Goal: Check status: Check status

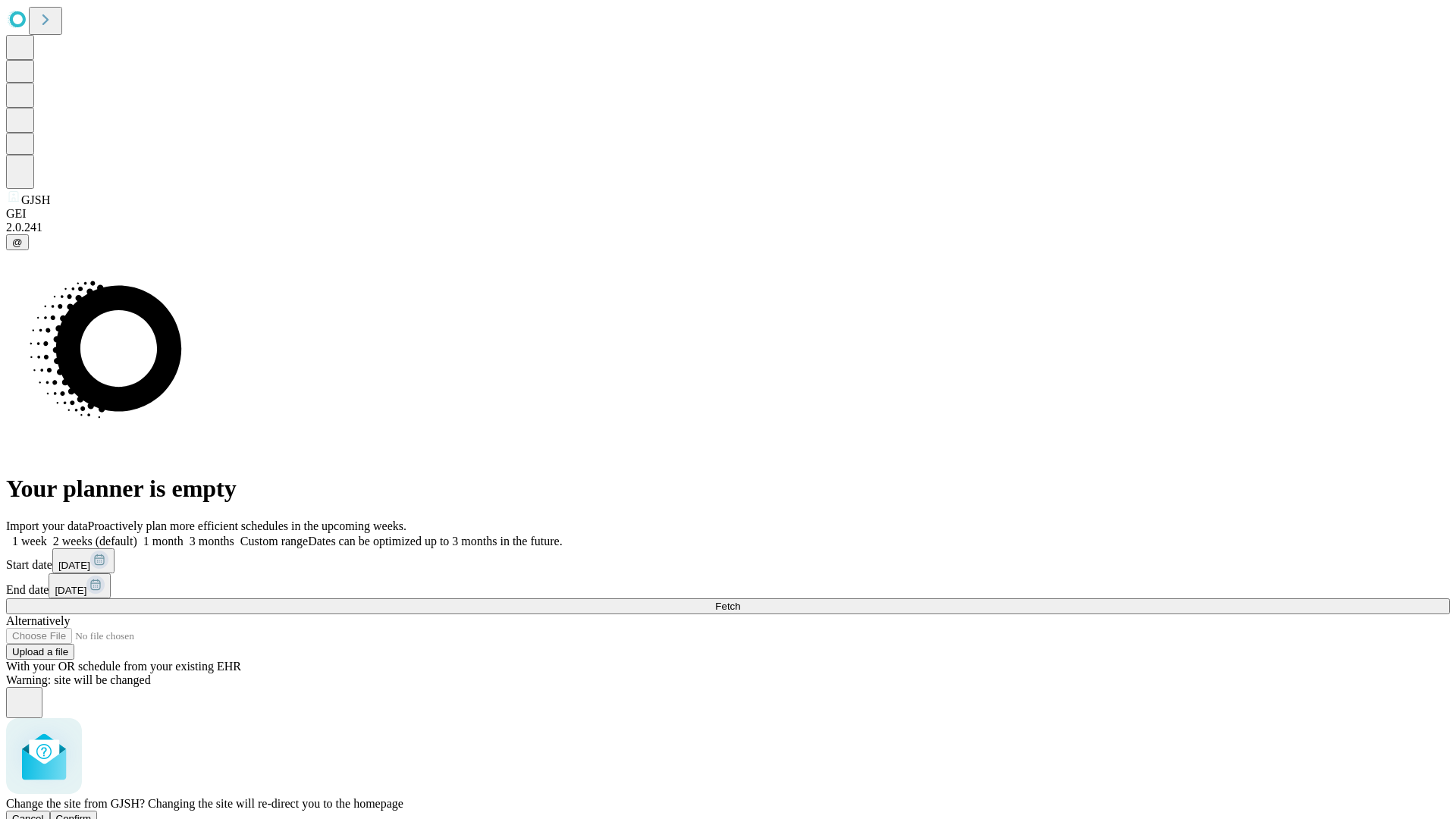
click at [91, 812] on span "Confirm" at bounding box center [73, 818] width 35 height 11
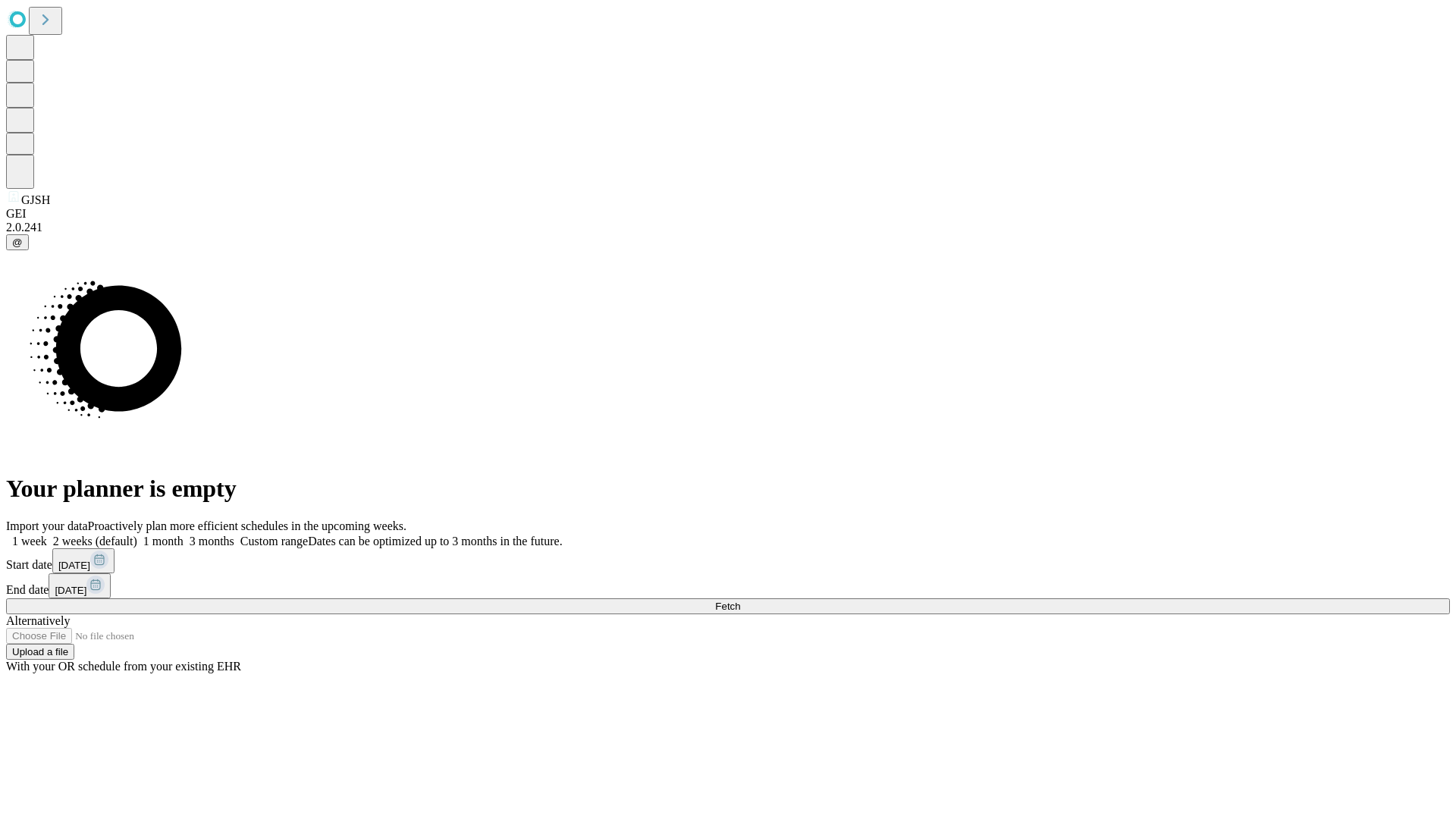
click at [184, 535] on label "1 month" at bounding box center [160, 541] width 47 height 13
click at [740, 600] on span "Fetch" at bounding box center [728, 606] width 25 height 11
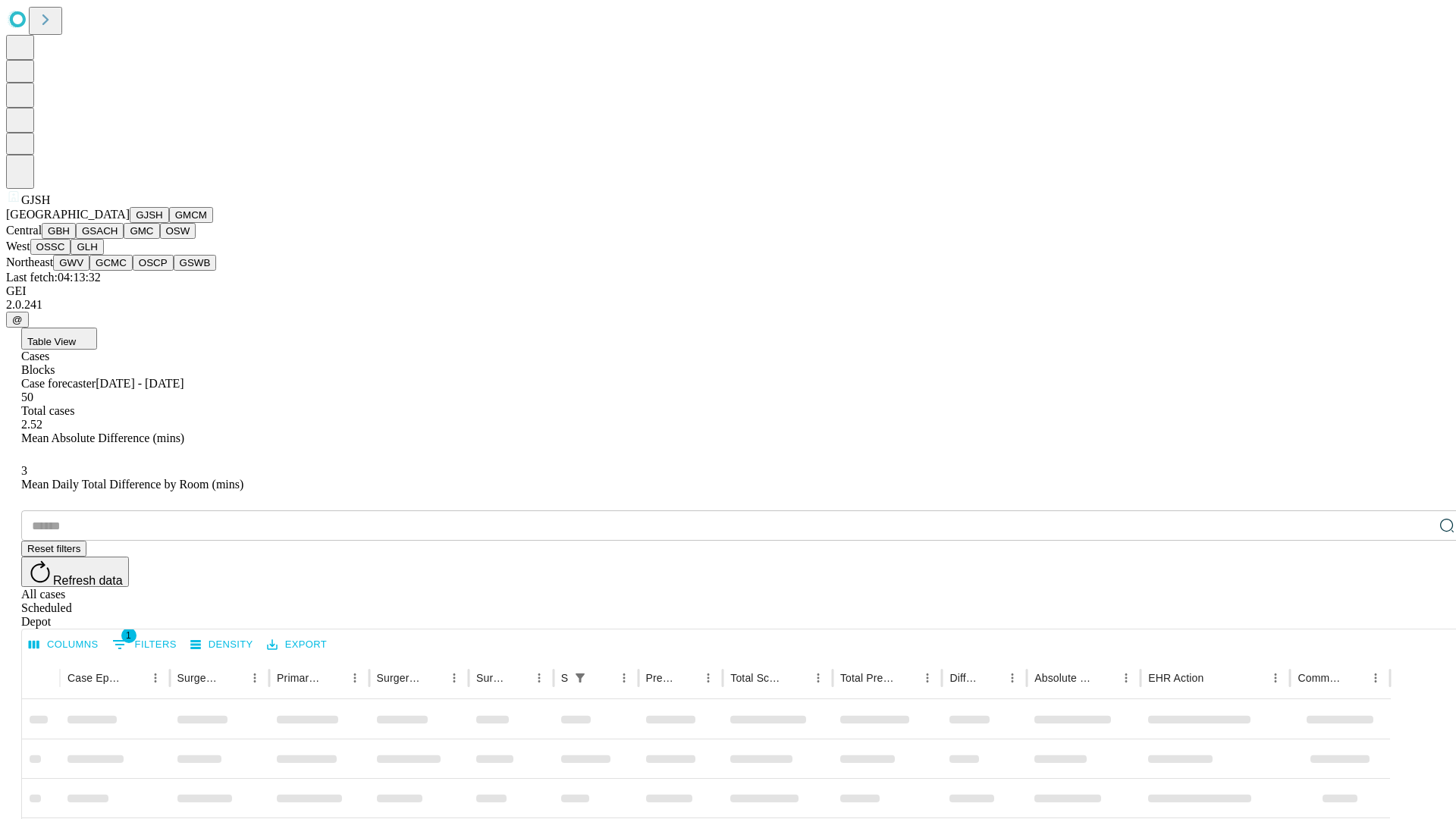
click at [169, 223] on button "GMCM" at bounding box center [191, 215] width 44 height 16
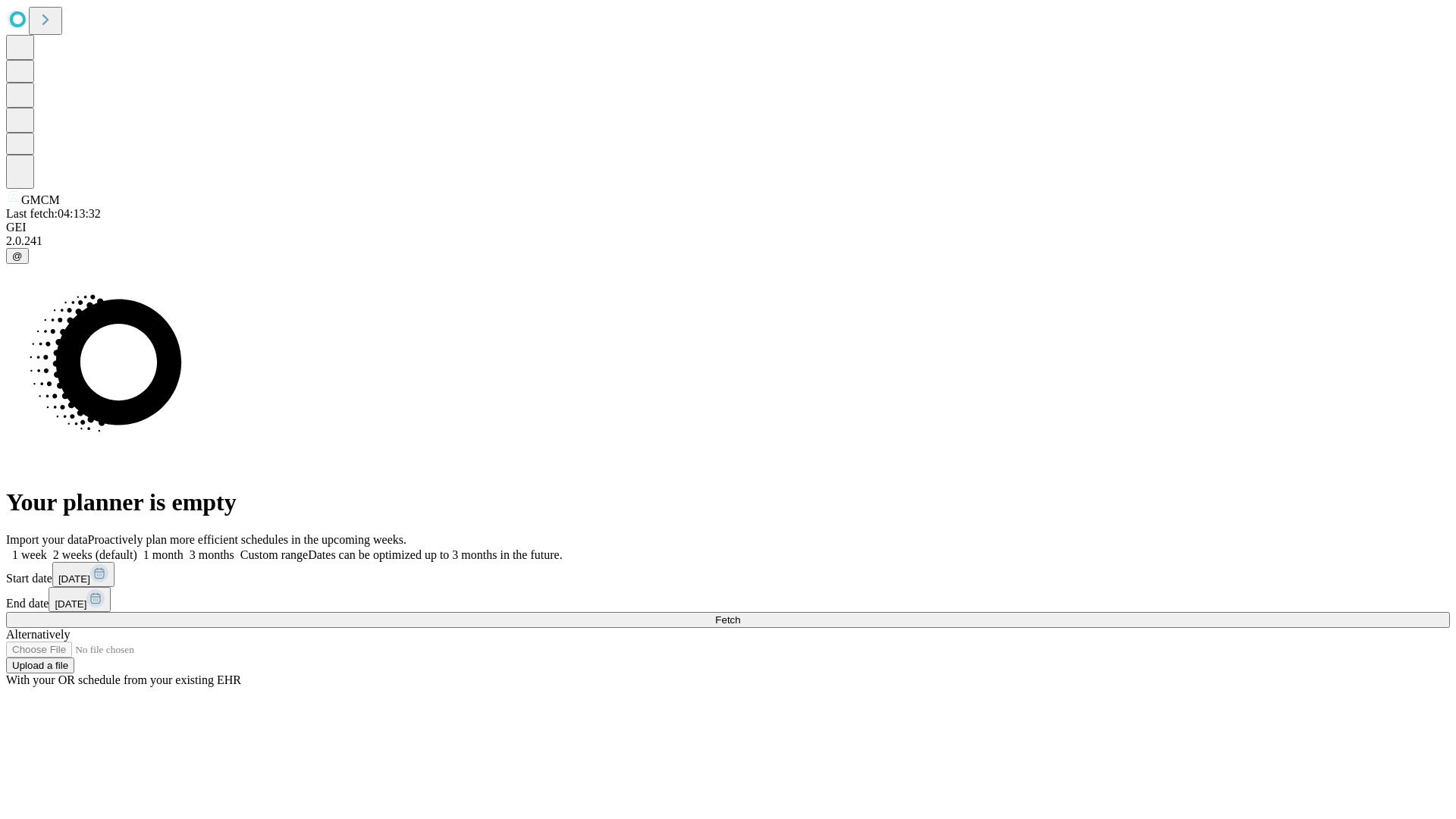
click at [184, 548] on label "1 month" at bounding box center [160, 555] width 47 height 13
click at [740, 614] on span "Fetch" at bounding box center [728, 620] width 25 height 11
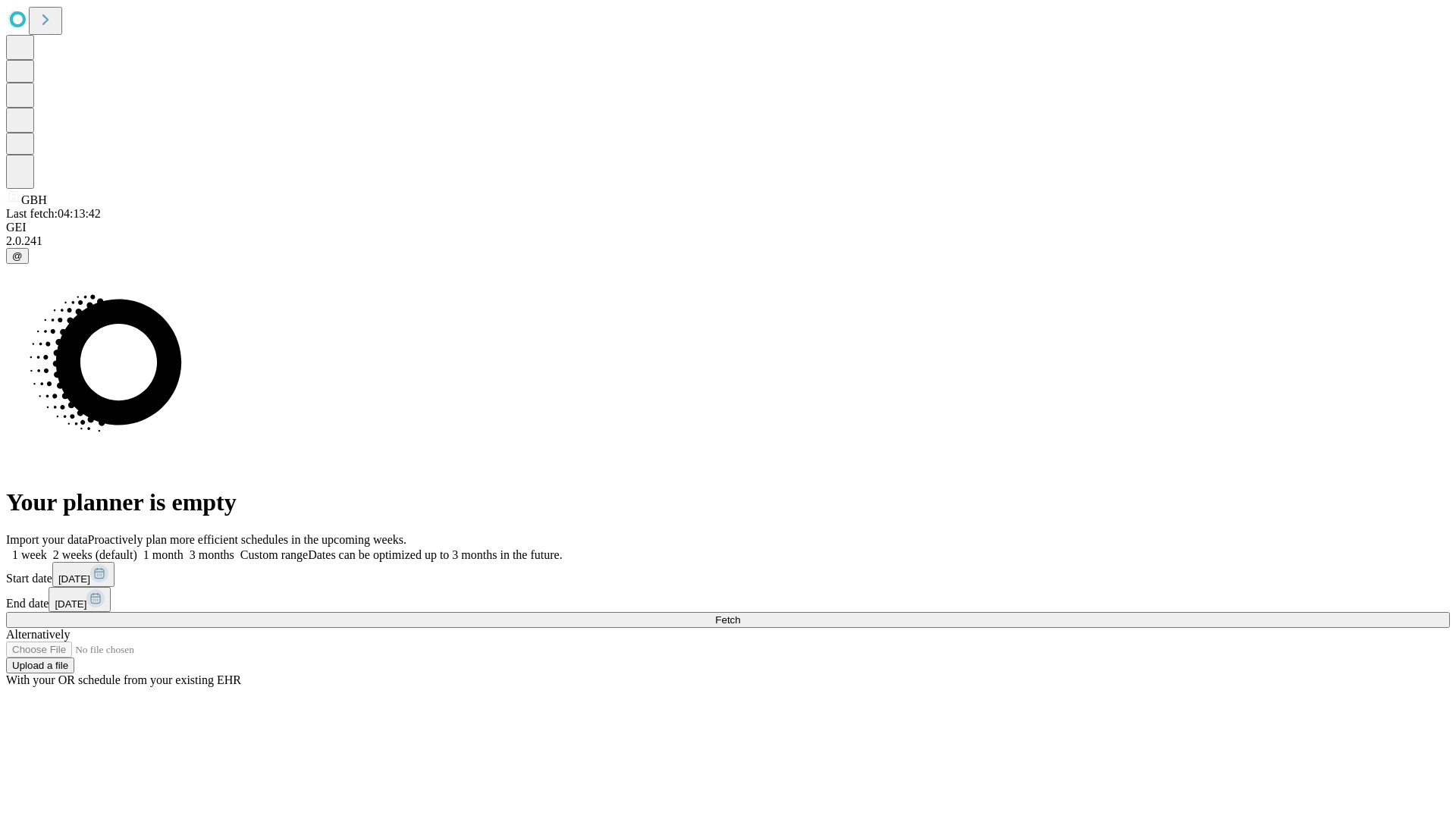
click at [184, 548] on label "1 month" at bounding box center [160, 555] width 47 height 13
click at [740, 614] on span "Fetch" at bounding box center [728, 620] width 25 height 11
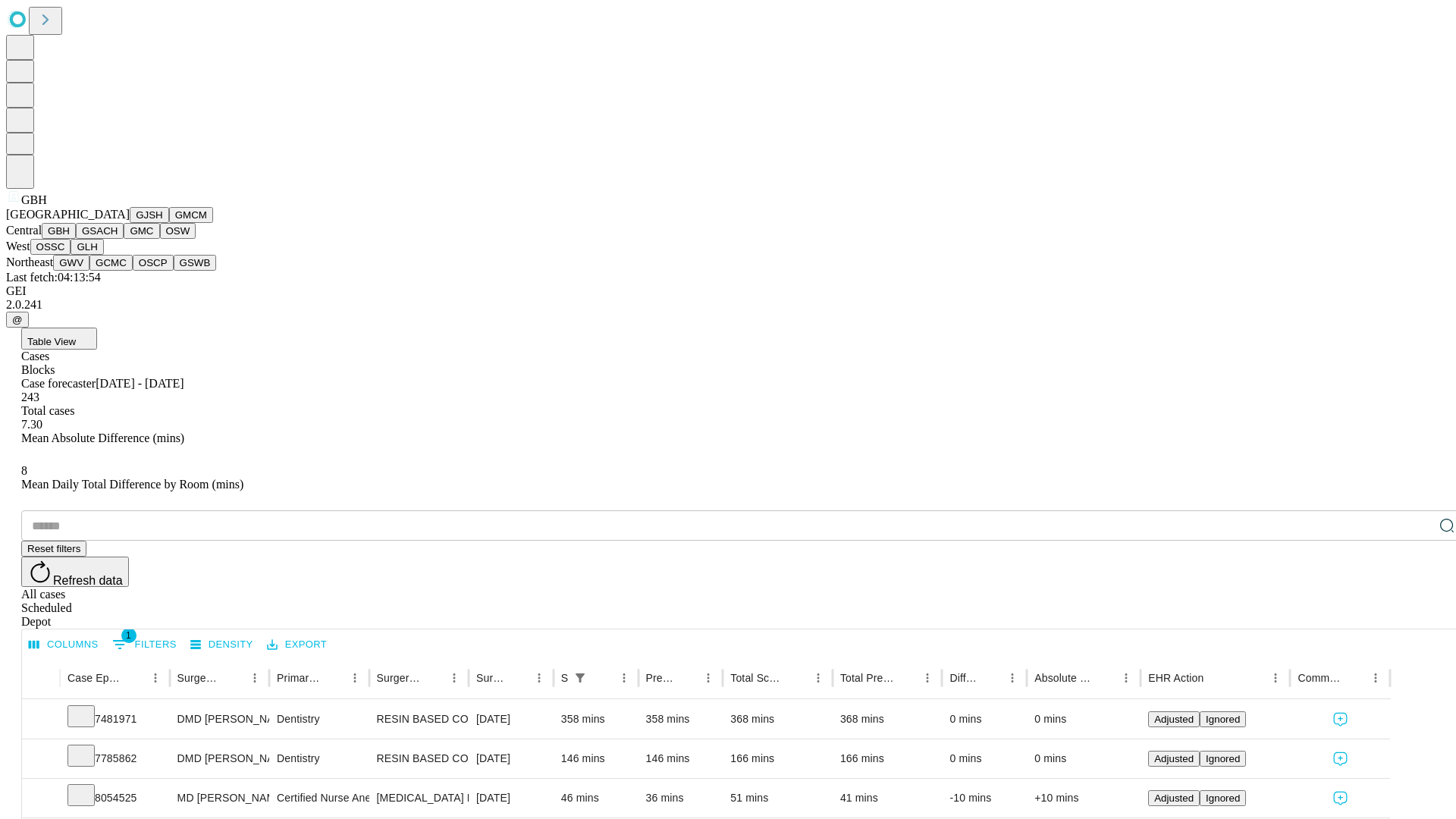
click at [118, 239] on button "GSACH" at bounding box center [100, 230] width 48 height 16
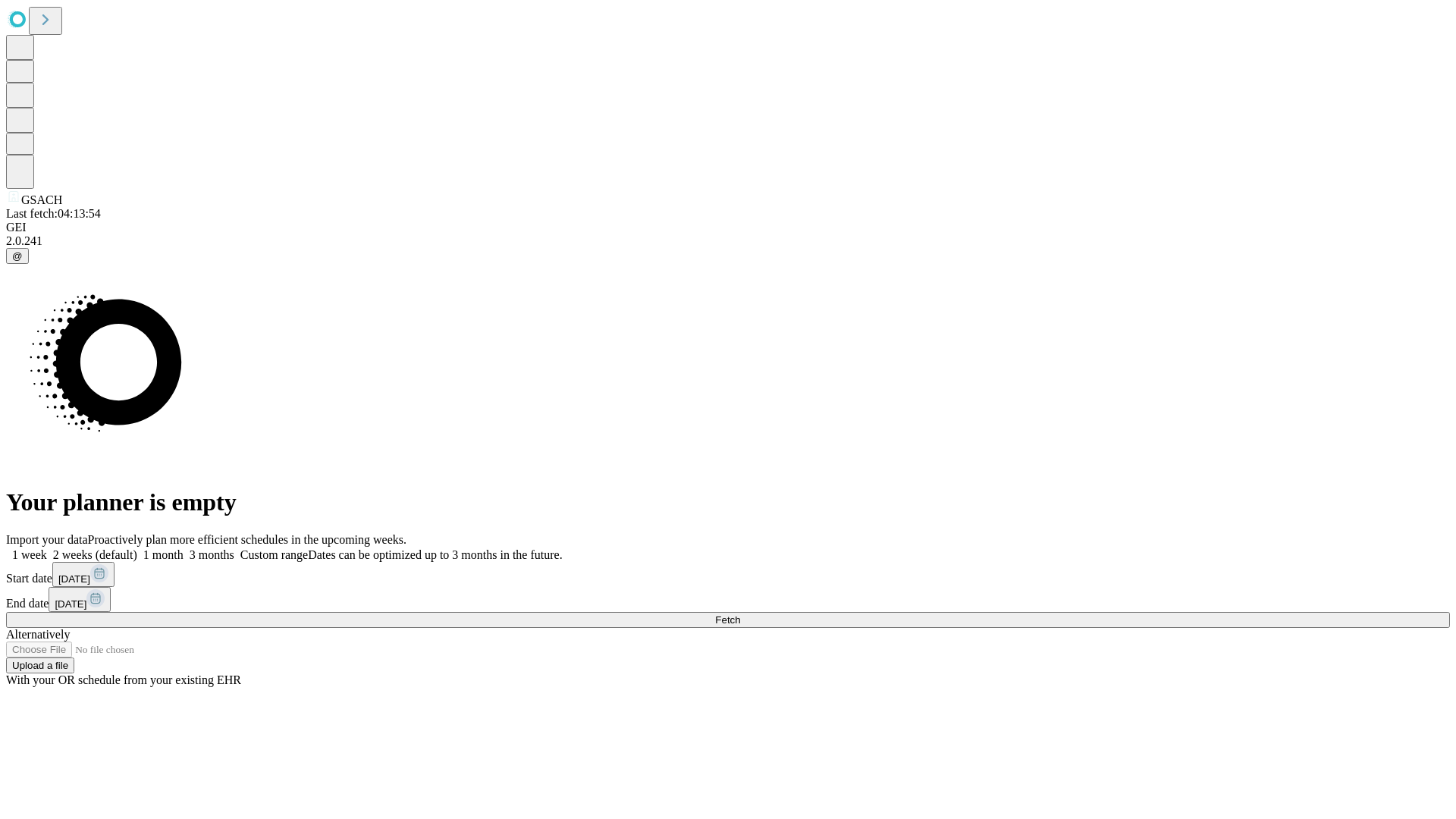
click at [184, 548] on label "1 month" at bounding box center [160, 555] width 47 height 13
click at [740, 614] on span "Fetch" at bounding box center [728, 620] width 25 height 11
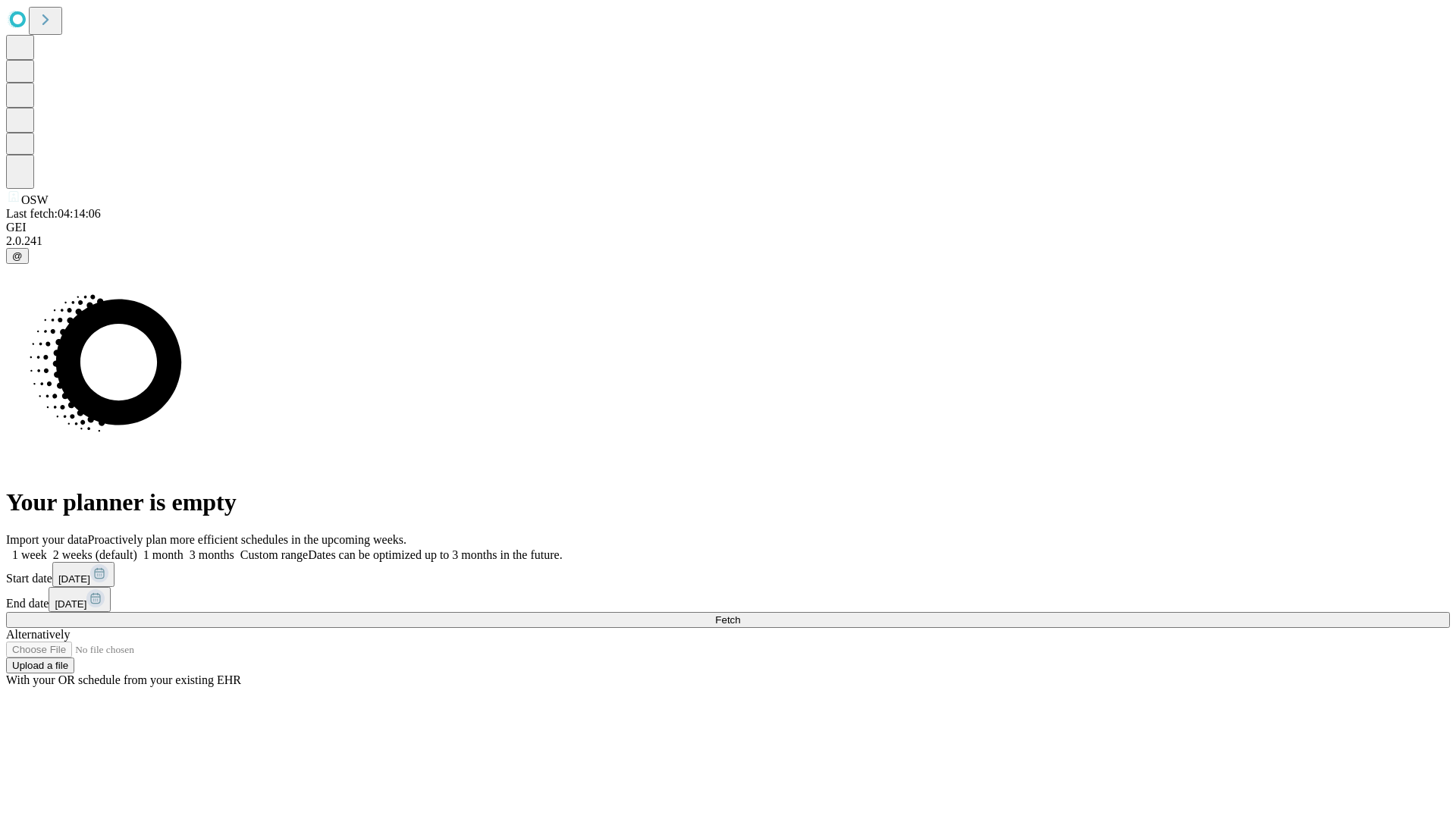
click at [740, 614] on span "Fetch" at bounding box center [728, 620] width 25 height 11
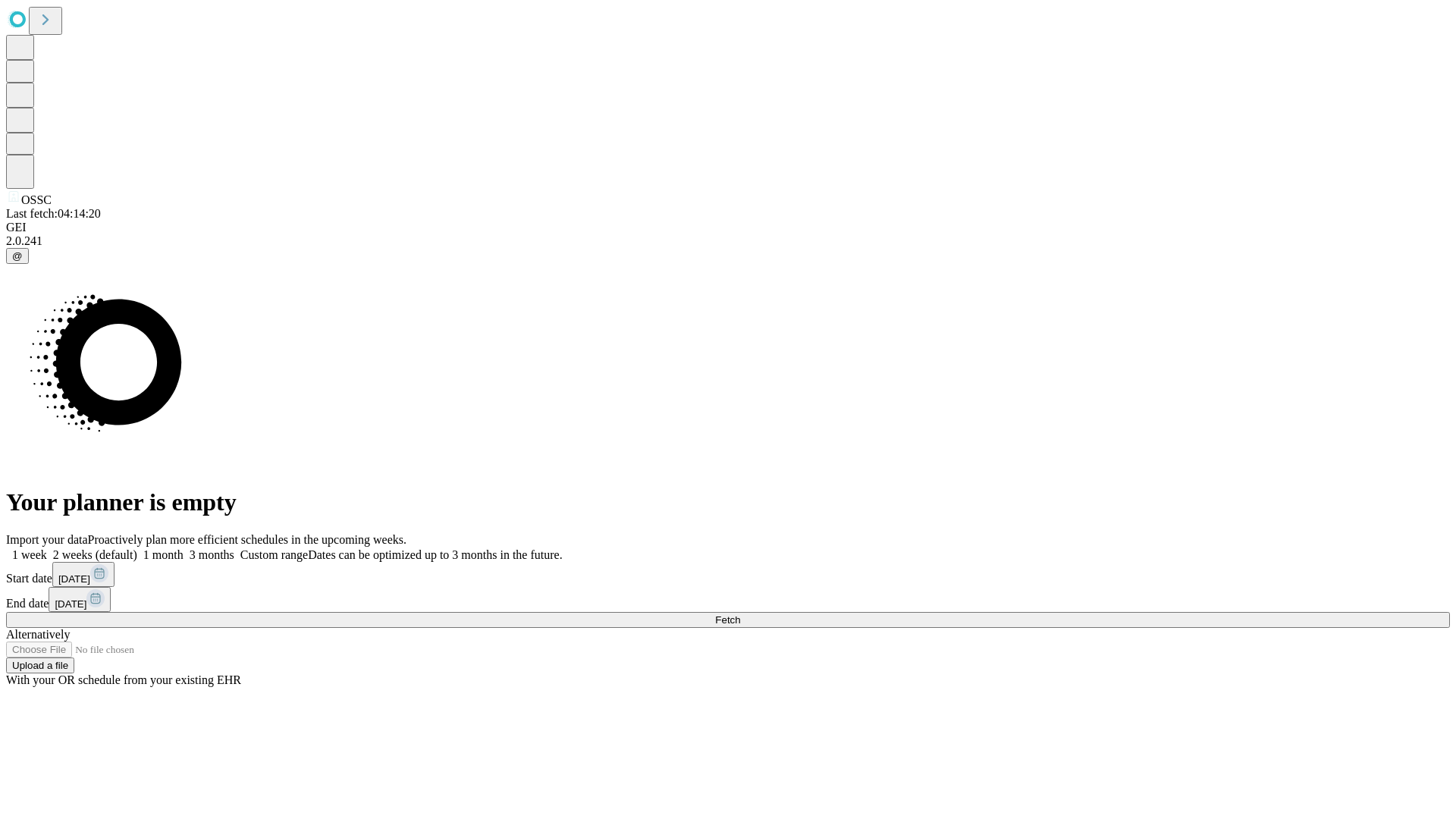
click at [184, 548] on label "1 month" at bounding box center [160, 555] width 47 height 13
click at [740, 614] on span "Fetch" at bounding box center [728, 620] width 25 height 11
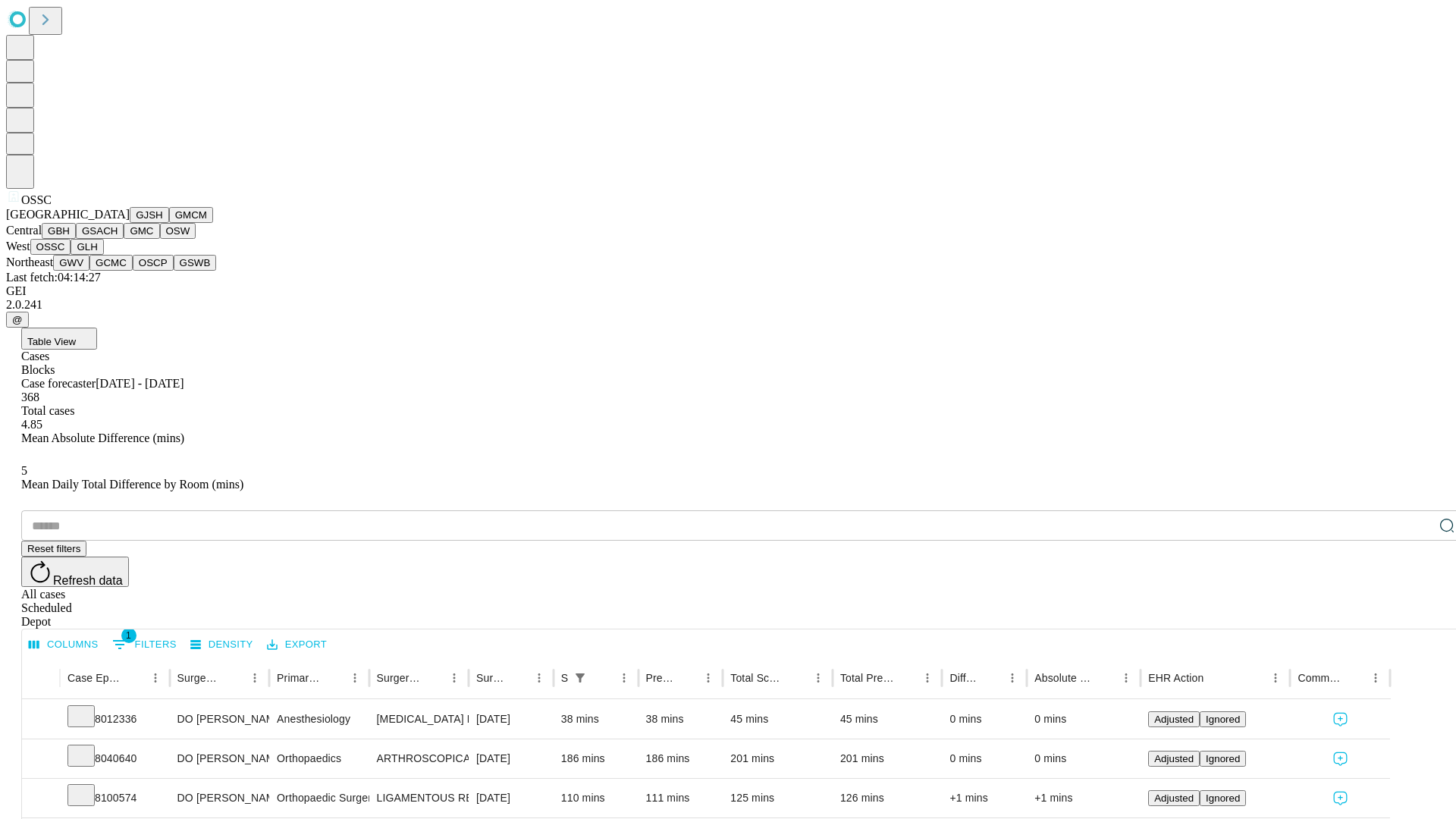
click at [103, 255] on button "GLH" at bounding box center [87, 246] width 32 height 16
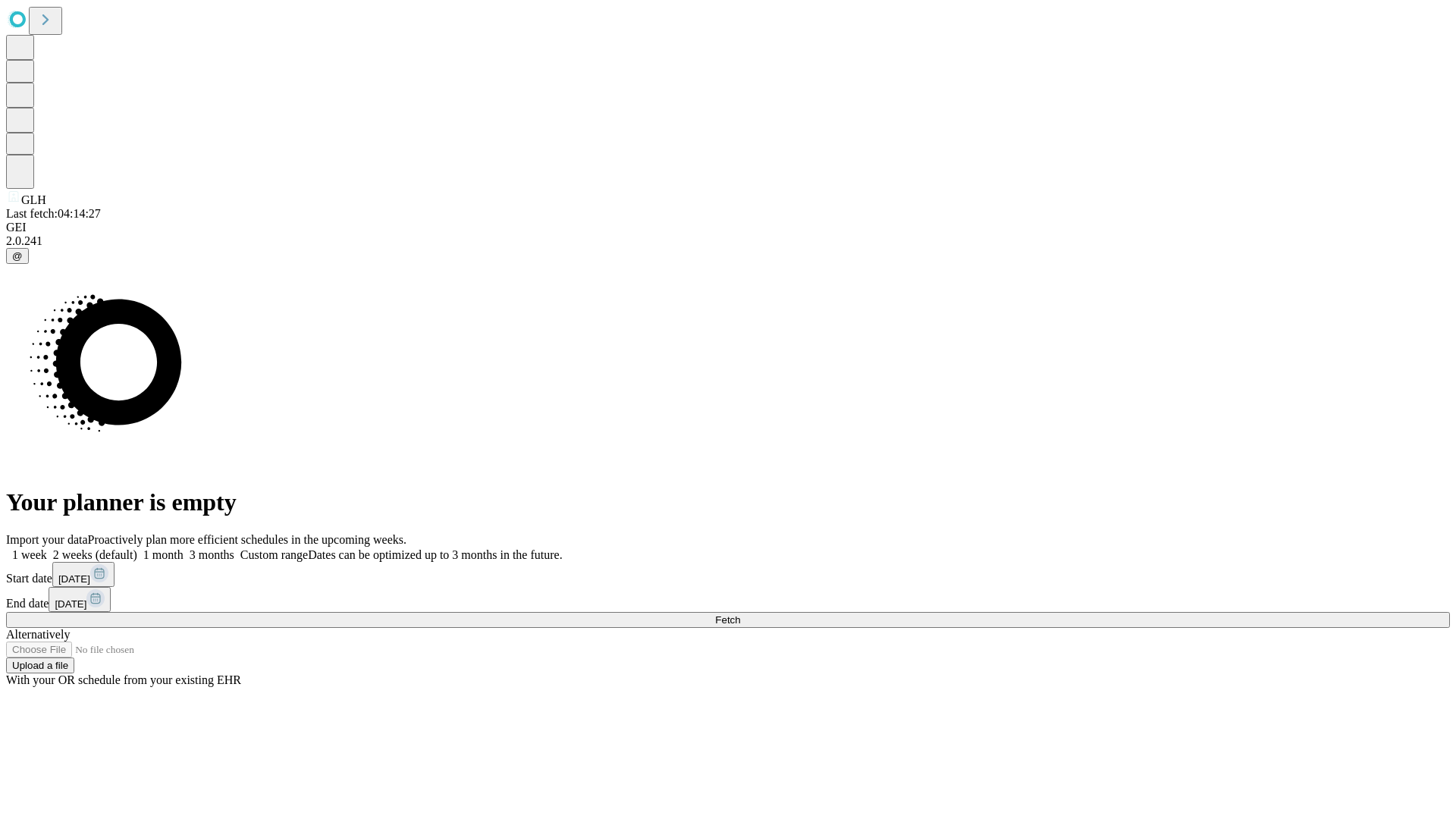
click at [184, 548] on label "1 month" at bounding box center [160, 555] width 47 height 13
click at [740, 614] on span "Fetch" at bounding box center [728, 620] width 25 height 11
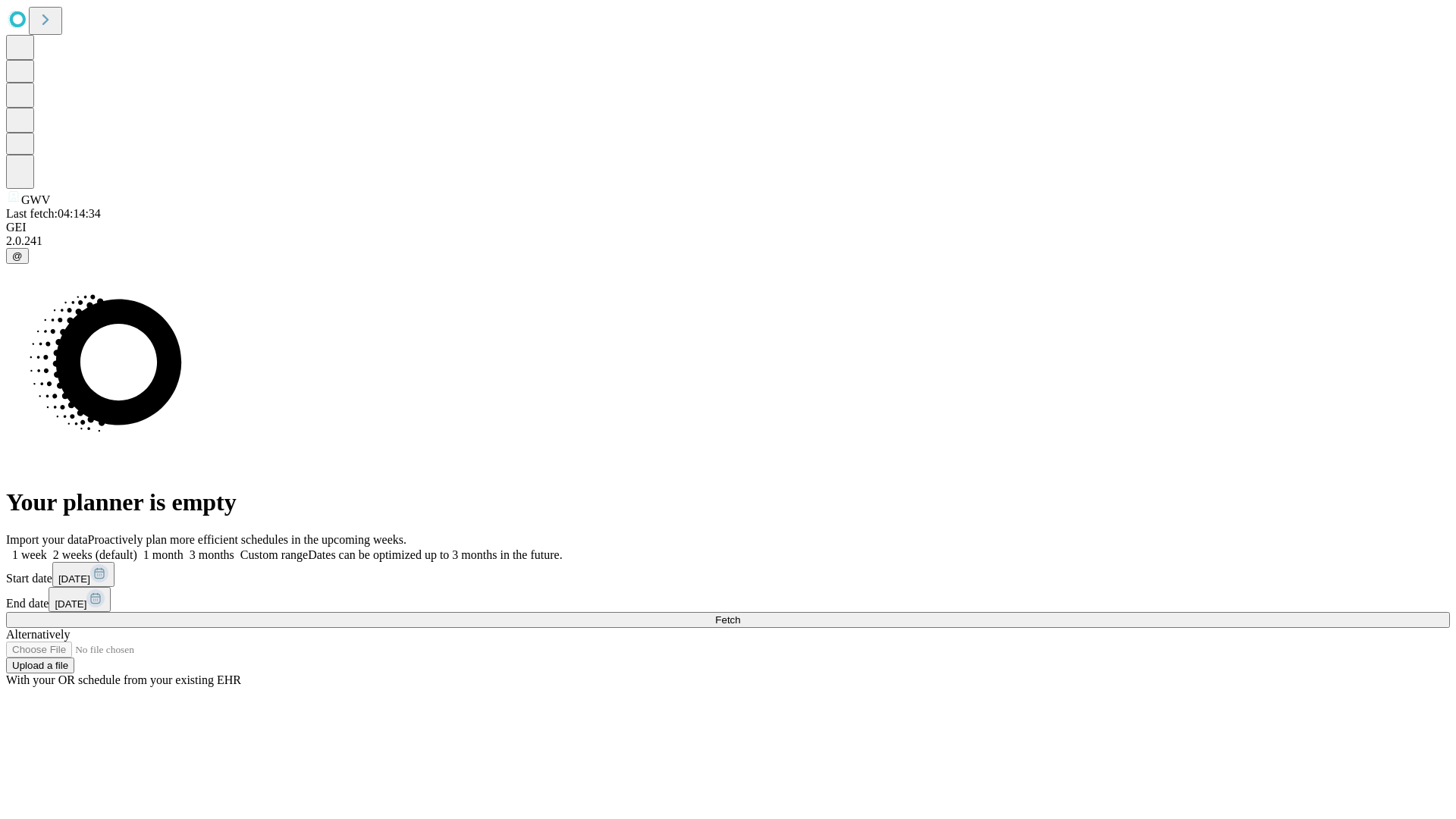
click at [740, 614] on span "Fetch" at bounding box center [728, 620] width 25 height 11
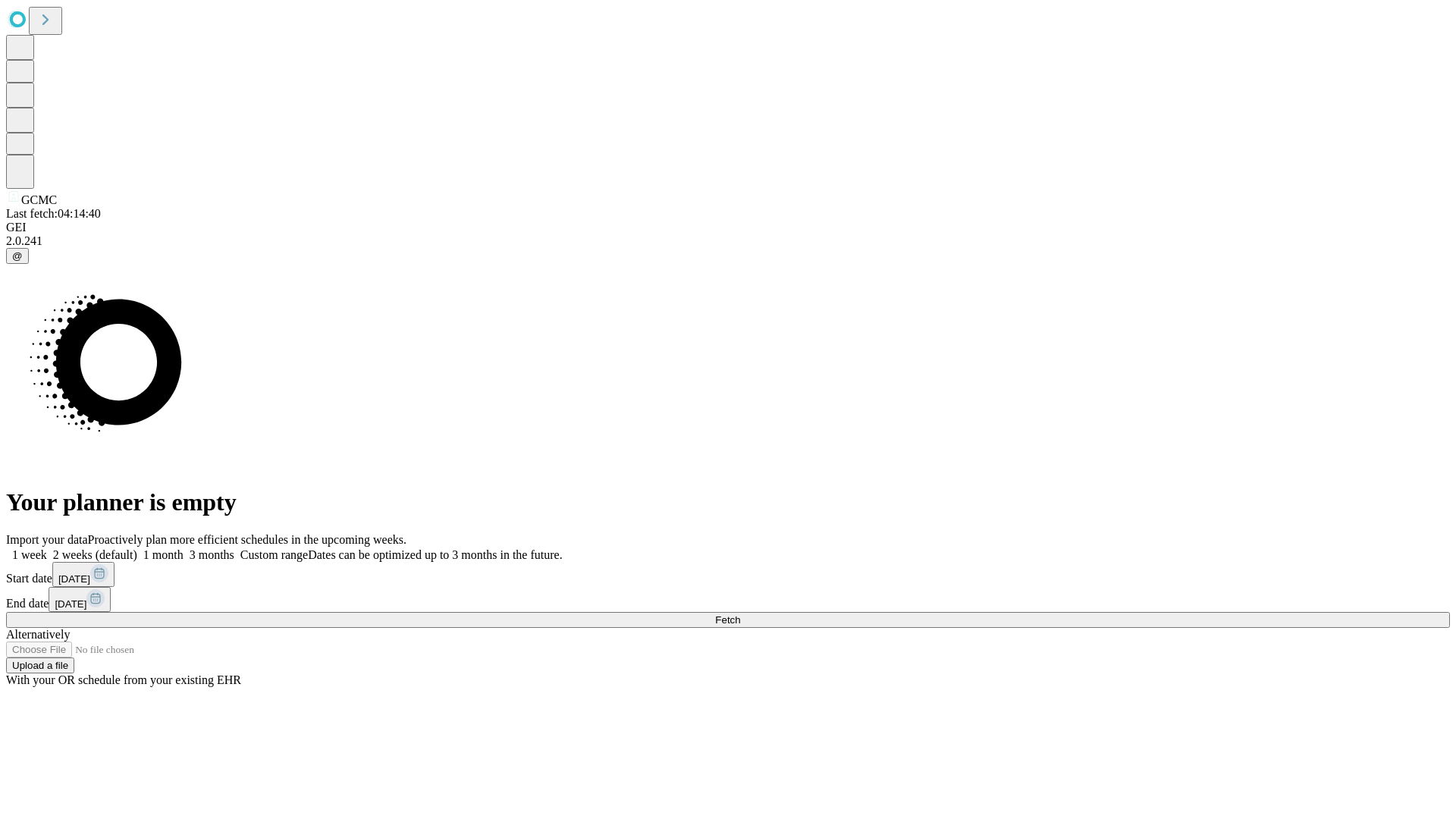
click at [184, 548] on label "1 month" at bounding box center [160, 555] width 47 height 13
click at [740, 614] on span "Fetch" at bounding box center [728, 620] width 25 height 11
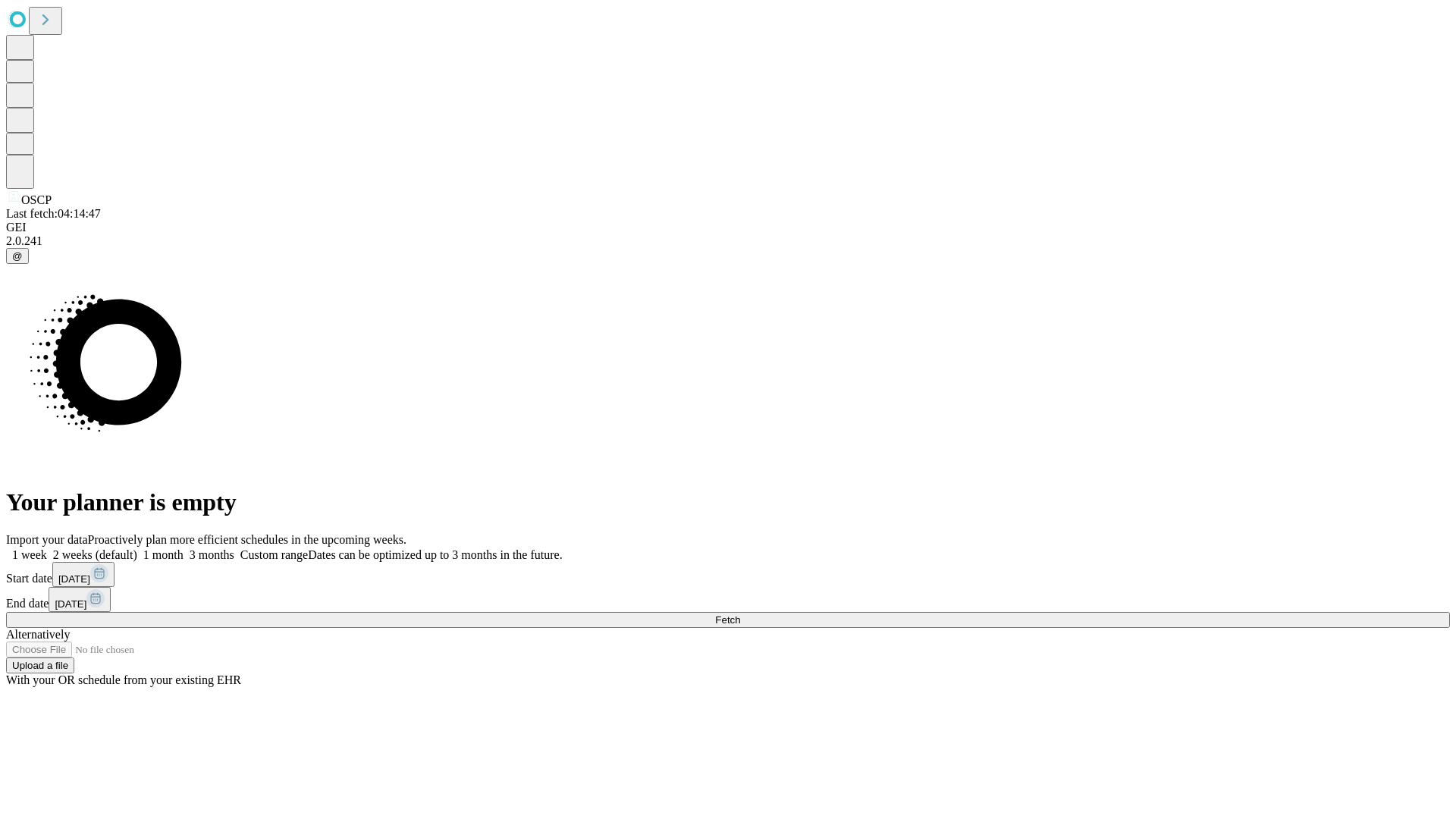
click at [740, 614] on span "Fetch" at bounding box center [728, 620] width 25 height 11
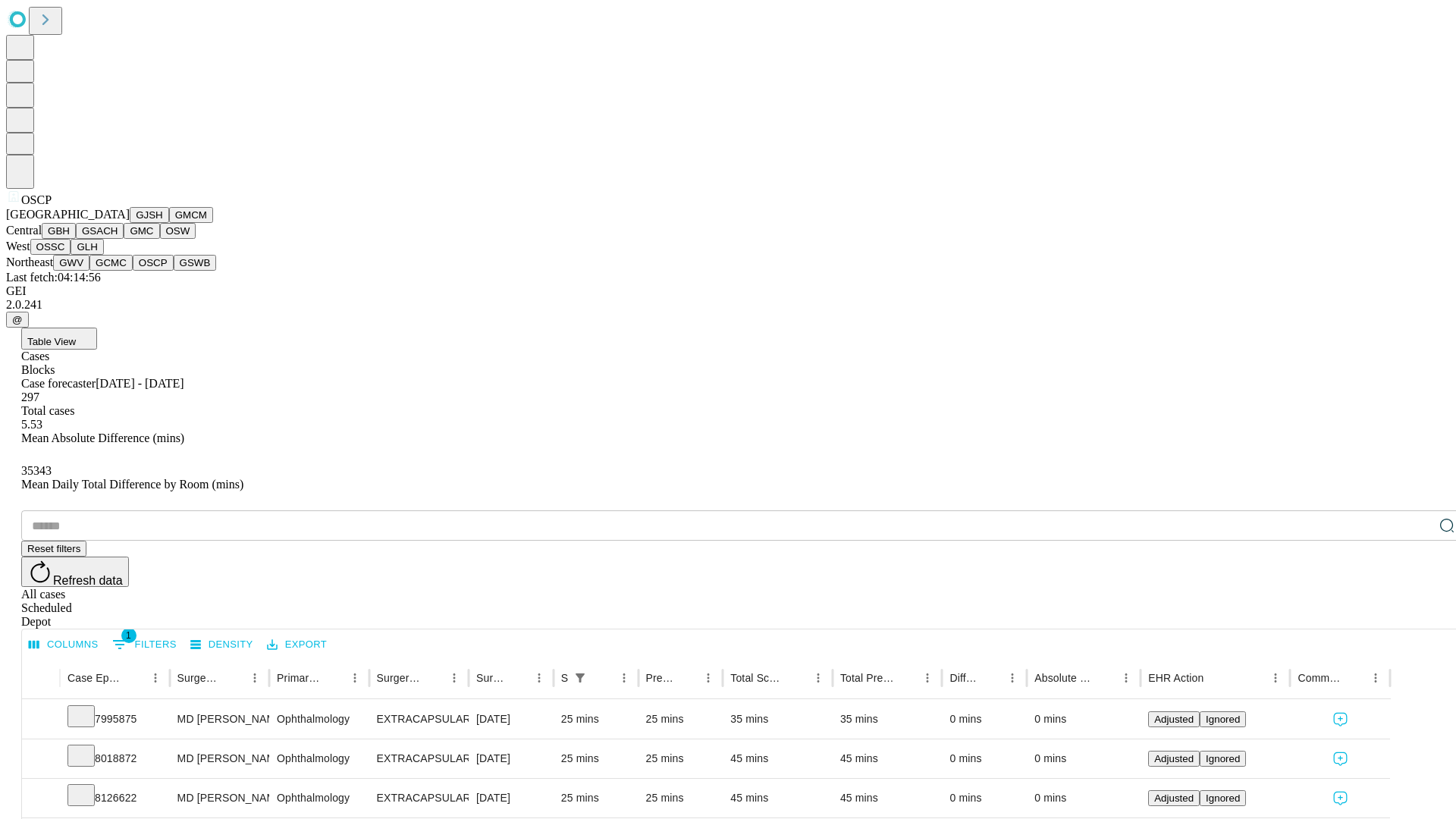
click at [174, 271] on button "GSWB" at bounding box center [195, 263] width 43 height 16
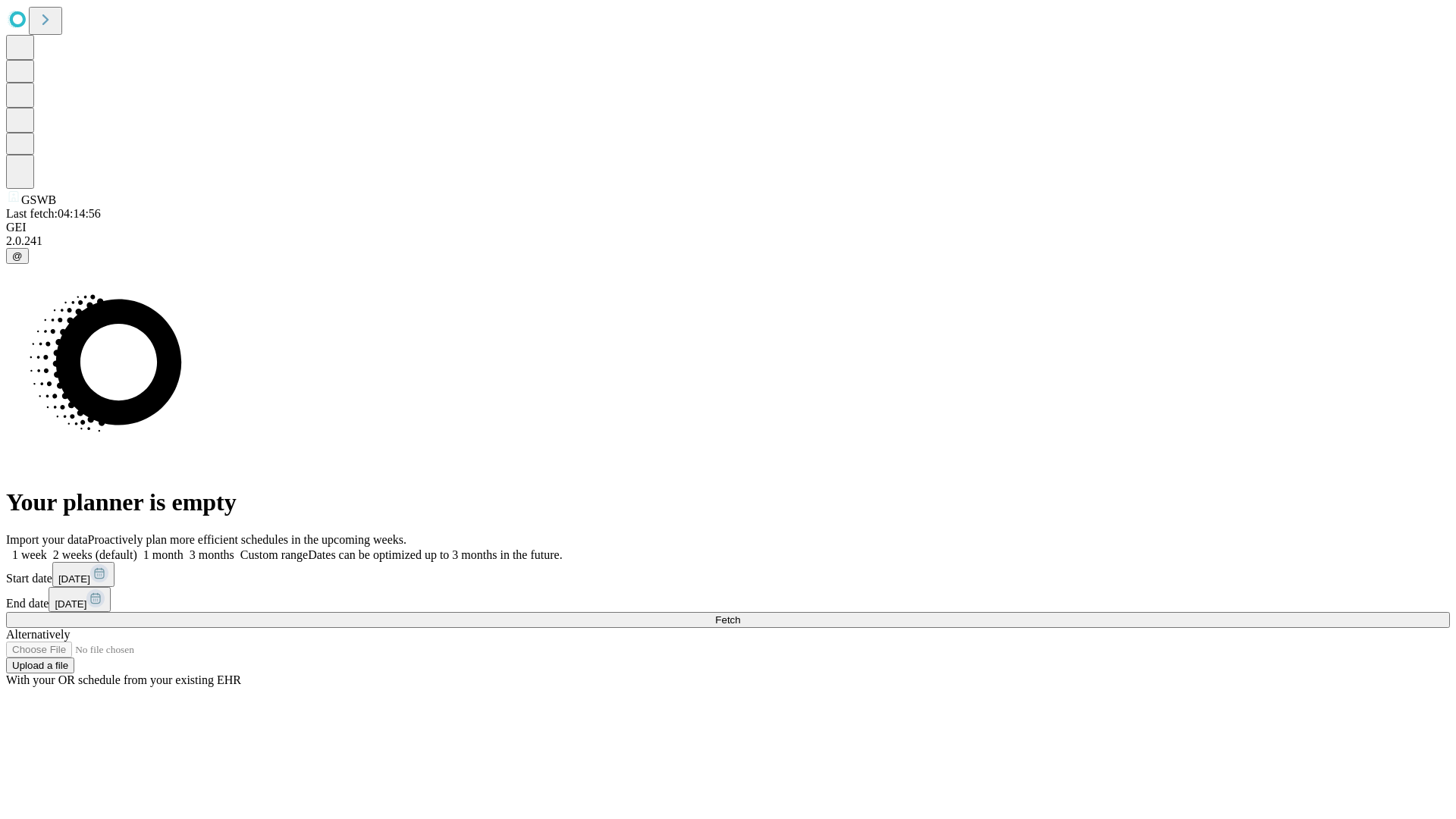
click at [184, 548] on label "1 month" at bounding box center [160, 555] width 47 height 13
click at [740, 614] on span "Fetch" at bounding box center [728, 620] width 25 height 11
